Goal: Navigation & Orientation: Understand site structure

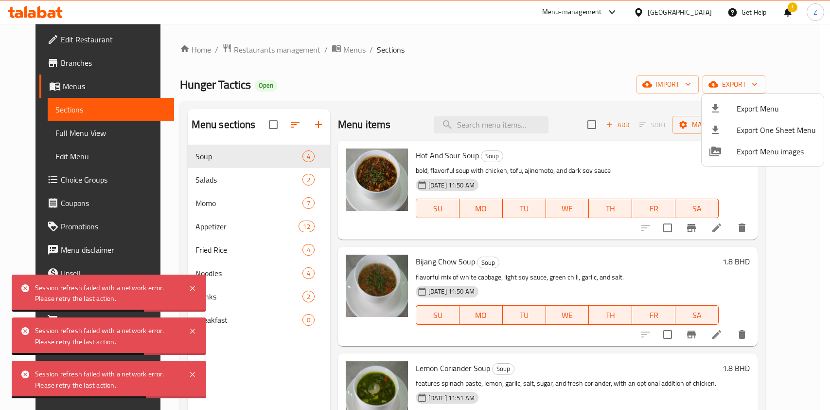
click at [190, 284] on icon at bounding box center [193, 288] width 12 height 12
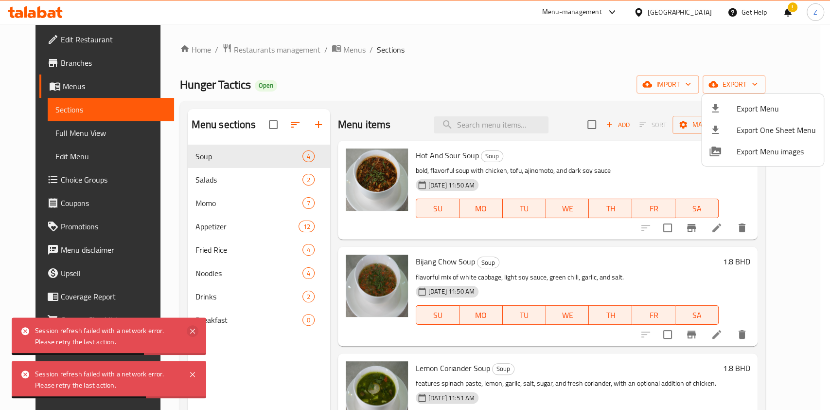
click at [194, 330] on icon at bounding box center [193, 331] width 12 height 12
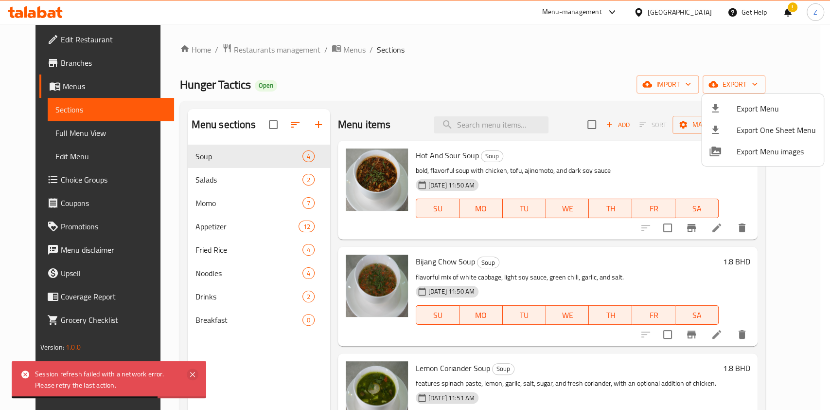
click at [193, 373] on icon at bounding box center [192, 374] width 5 height 5
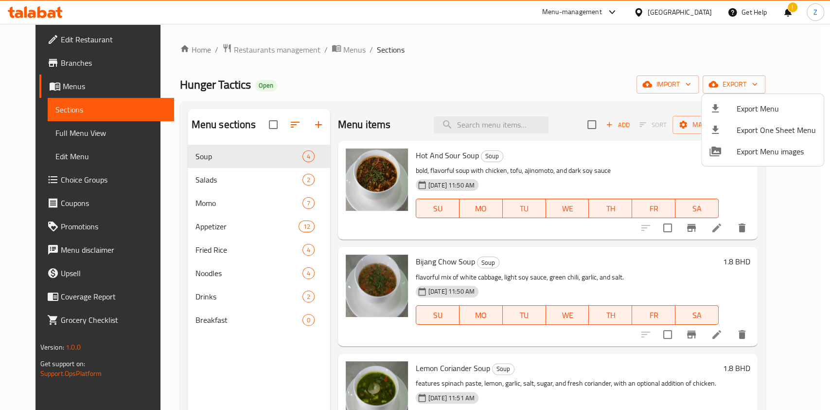
click at [231, 187] on div at bounding box center [415, 205] width 830 height 410
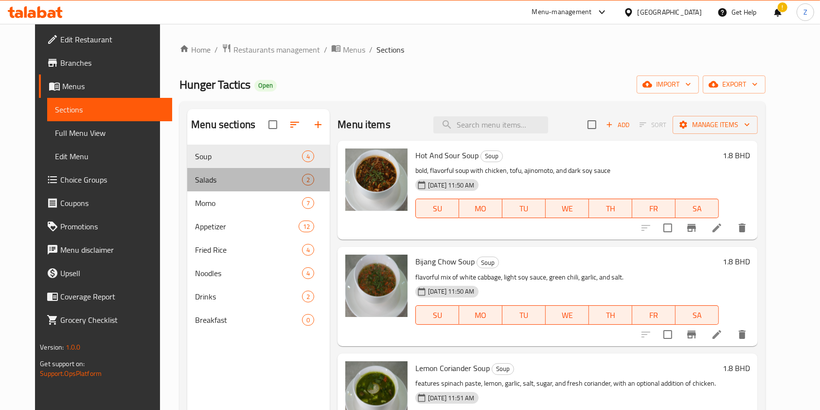
click at [231, 187] on div "Salads 2" at bounding box center [258, 179] width 143 height 23
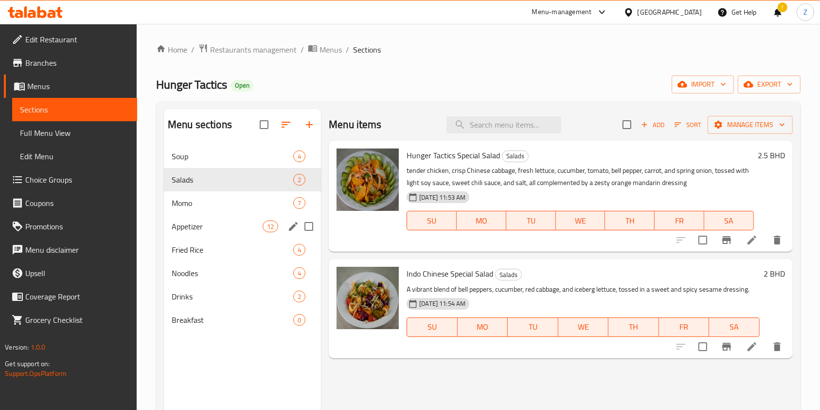
click at [233, 233] on div "Appetizer 12" at bounding box center [242, 225] width 157 height 23
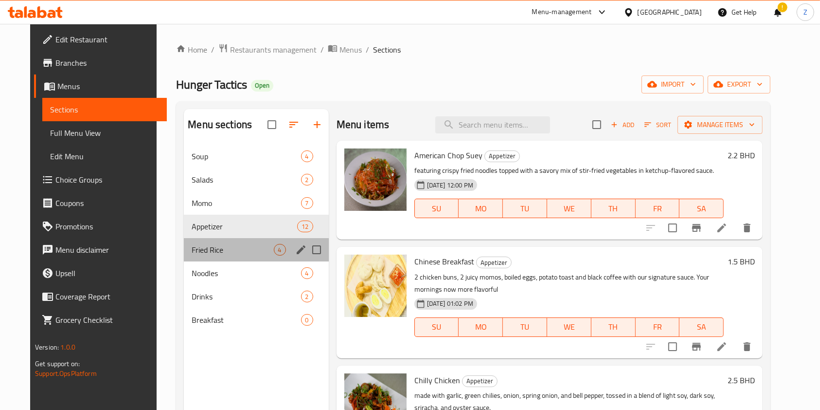
click at [221, 240] on div "Fried Rice 4" at bounding box center [256, 249] width 144 height 23
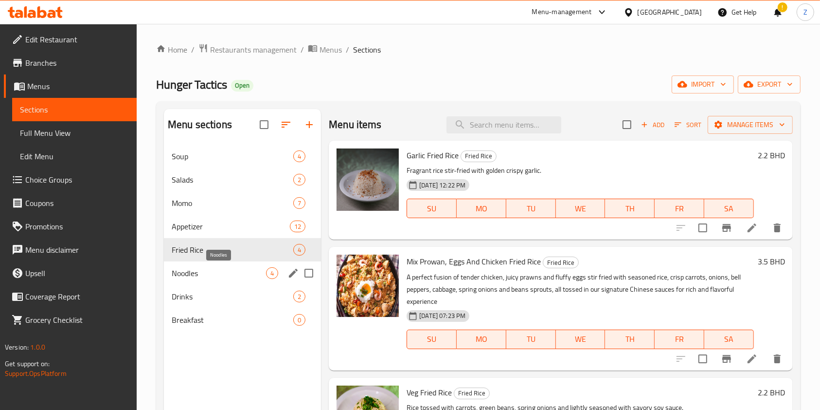
click at [233, 277] on span "Noodles" at bounding box center [219, 273] width 94 height 12
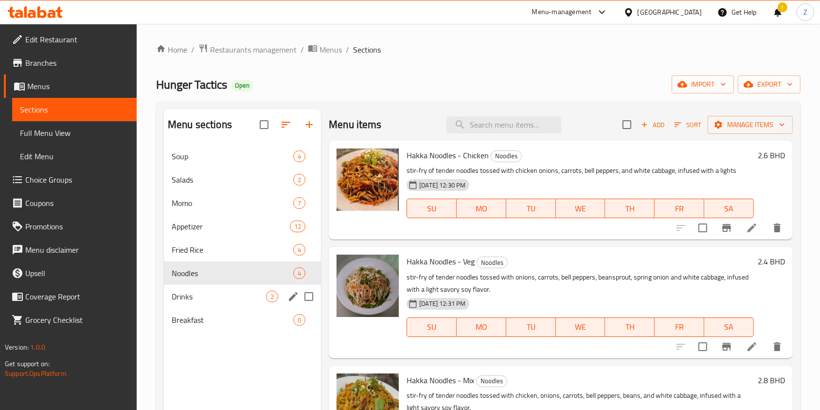
click at [233, 304] on div "Drinks 2" at bounding box center [242, 296] width 157 height 23
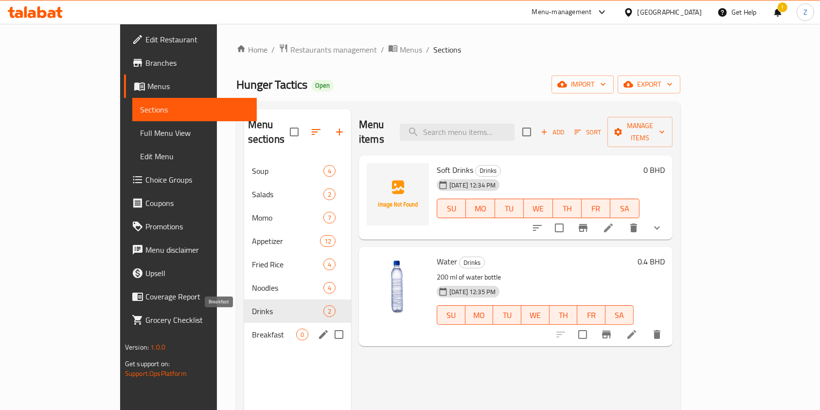
click at [252, 328] on span "Breakfast" at bounding box center [274, 334] width 44 height 12
